Goal: Information Seeking & Learning: Find specific fact

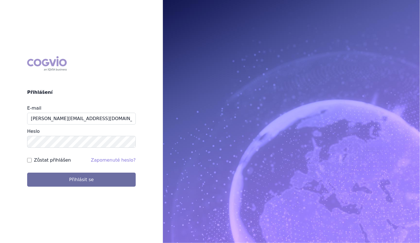
click at [62, 174] on button "Přihlásit se" at bounding box center [81, 180] width 108 height 14
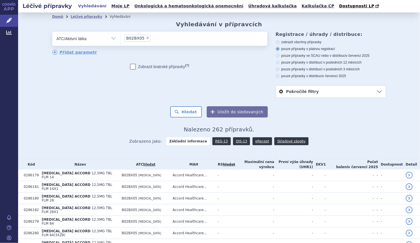
click at [146, 38] on span "×" at bounding box center [147, 37] width 3 height 3
click at [120, 38] on select "B02BX05" at bounding box center [120, 38] width 0 height 14
select select
click at [142, 38] on ul at bounding box center [193, 38] width 147 height 12
click at [120, 38] on select at bounding box center [120, 38] width 0 height 14
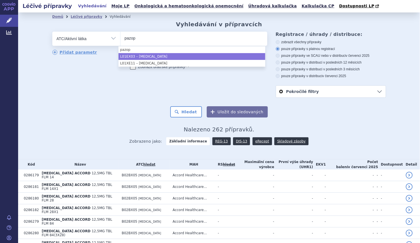
type input "pazop"
select select "L01EX03"
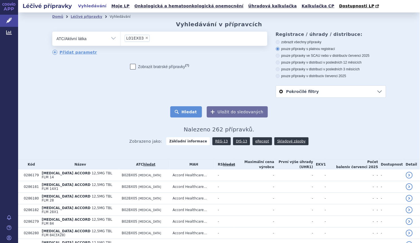
click at [181, 107] on button "Hledat" at bounding box center [186, 111] width 32 height 11
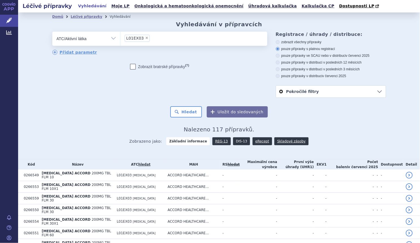
click at [239, 142] on link "DIS-13" at bounding box center [241, 141] width 17 height 8
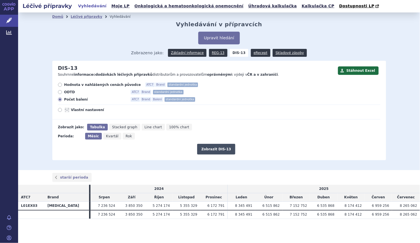
click at [214, 149] on button "Zobrazit DIS-13" at bounding box center [216, 149] width 38 height 11
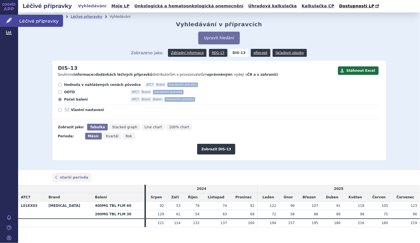
click at [8, 21] on icon at bounding box center [9, 21] width 6 height 6
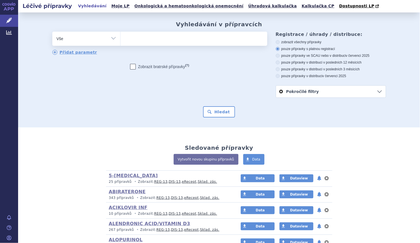
click at [112, 39] on select "Vše Přípravek/SUKL kód MAH VPOIS ATC/Aktivní látka Léková forma Síla" at bounding box center [86, 38] width 68 height 13
select select "filter-marketing-authorization-holder"
click at [52, 32] on select "Vše Přípravek/SUKL kód MAH VPOIS ATC/Aktivní látka Léková forma Síla" at bounding box center [86, 38] width 68 height 13
click at [129, 45] on span at bounding box center [193, 39] width 147 height 14
click at [120, 45] on select at bounding box center [120, 38] width 0 height 14
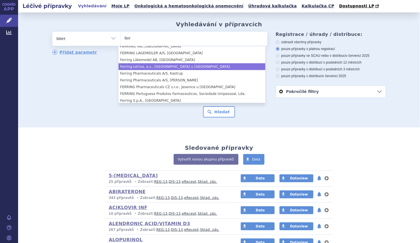
scroll to position [103, 0]
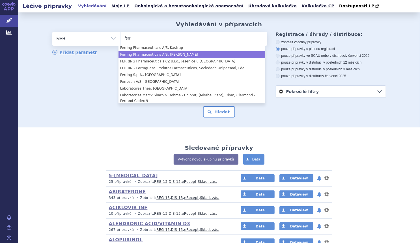
type input "ferr"
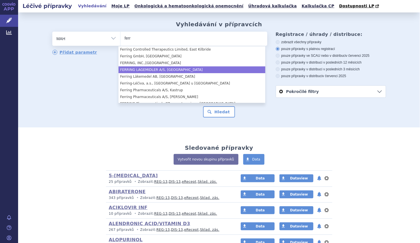
scroll to position [86, 0]
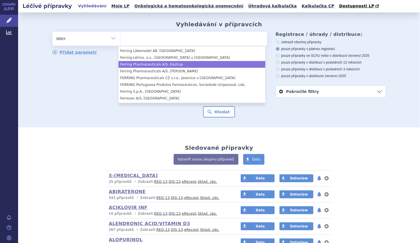
select select "Ferring Pharmaceuticals A/S, Kastrup"
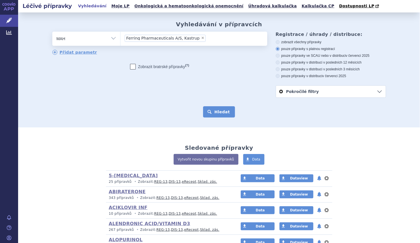
click at [216, 112] on button "Hledat" at bounding box center [219, 111] width 32 height 11
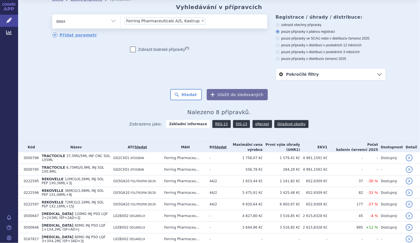
scroll to position [40, 0]
